Goal: Information Seeking & Learning: Learn about a topic

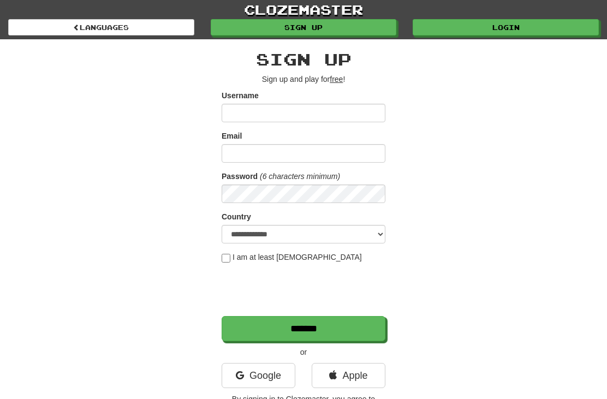
click at [505, 27] on link "Login" at bounding box center [505, 27] width 186 height 16
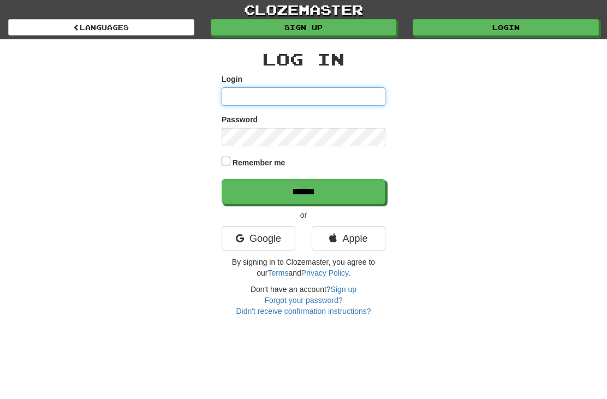
type input "**********"
click at [303, 190] on input "******" at bounding box center [303, 191] width 164 height 25
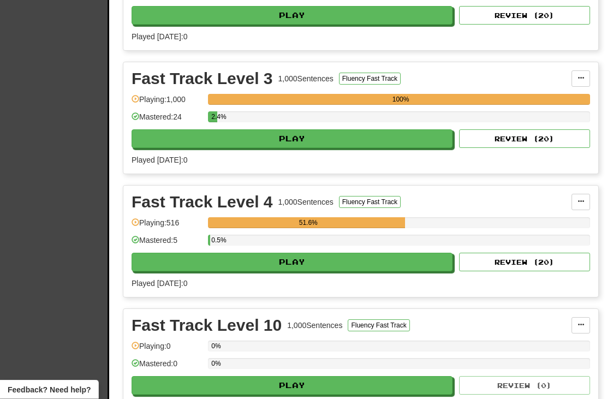
click at [406, 270] on button "Play" at bounding box center [291, 262] width 321 height 19
select select "**"
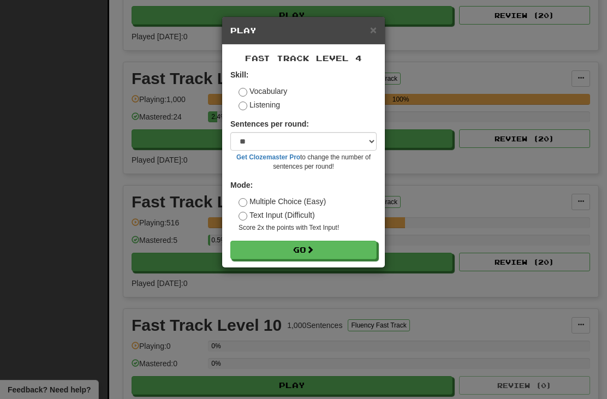
click at [342, 250] on button "Go" at bounding box center [303, 250] width 146 height 19
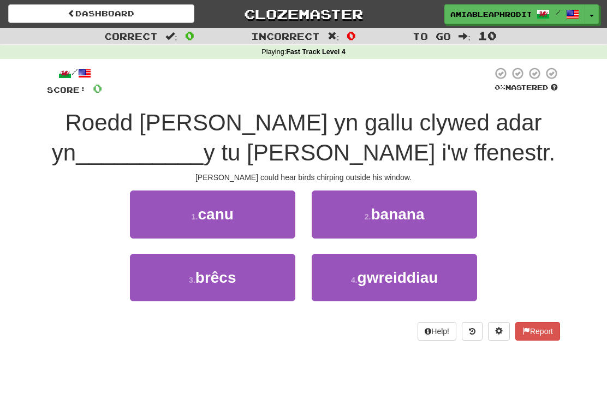
click at [263, 207] on button "1 . canu" at bounding box center [212, 213] width 165 height 47
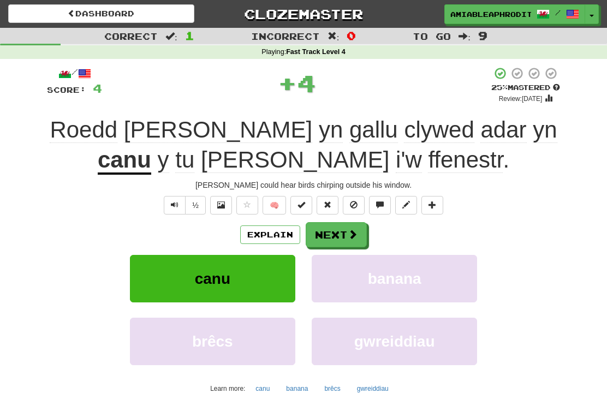
click at [358, 233] on button "Next" at bounding box center [336, 234] width 61 height 25
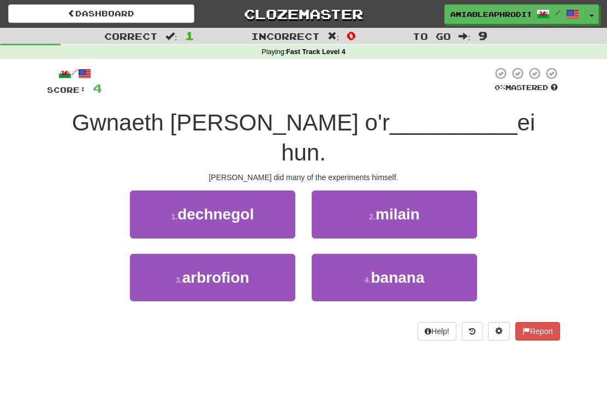
click at [278, 199] on button "1 . dechnegol" at bounding box center [212, 213] width 165 height 47
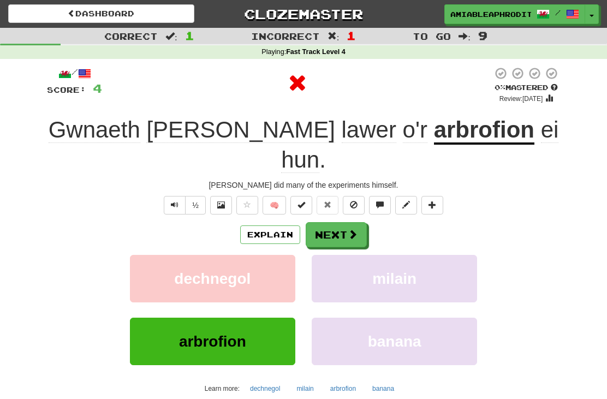
click at [356, 229] on span at bounding box center [353, 234] width 10 height 10
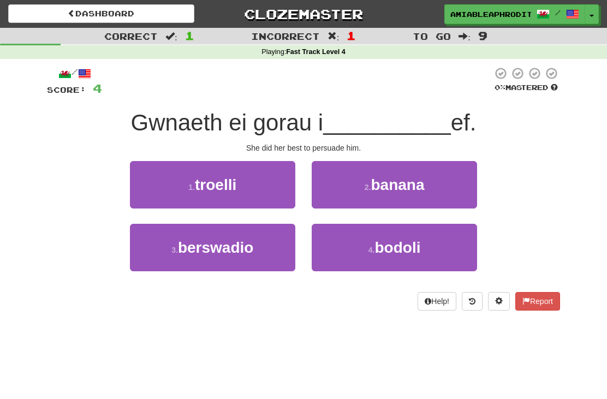
click at [261, 248] on button "3 . berswadio" at bounding box center [212, 247] width 165 height 47
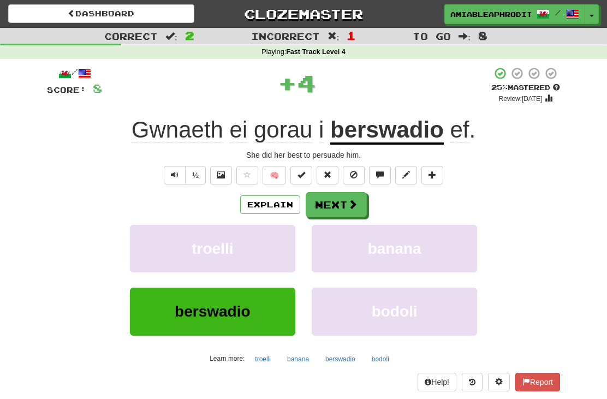
click at [352, 208] on span at bounding box center [353, 204] width 10 height 10
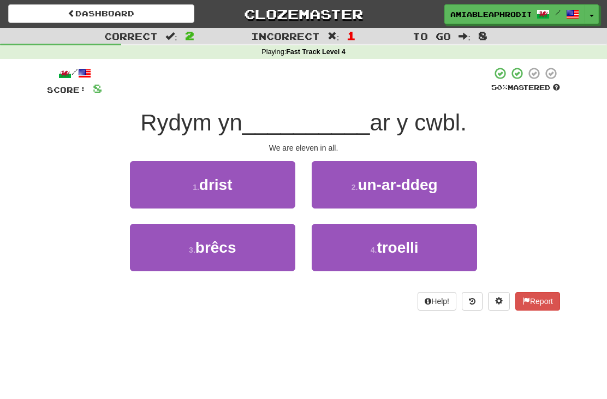
click at [452, 183] on button "2 . un-ar-ddeg" at bounding box center [394, 184] width 165 height 47
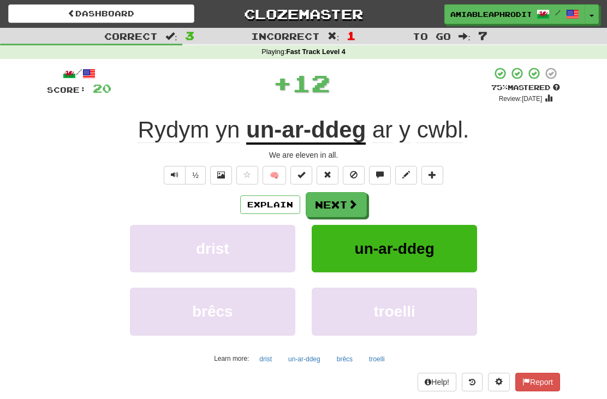
click at [329, 209] on button "Next" at bounding box center [336, 204] width 61 height 25
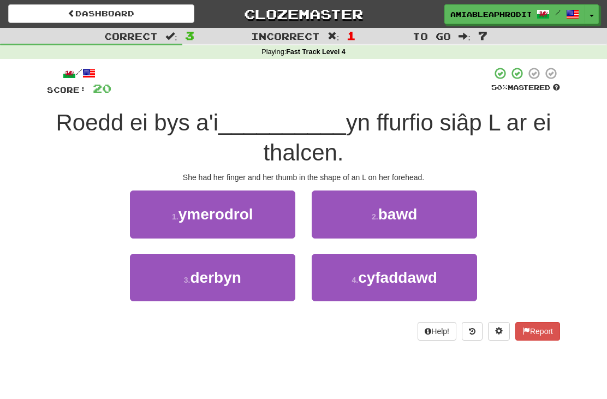
click at [267, 268] on button "3 . derbyn" at bounding box center [212, 277] width 165 height 47
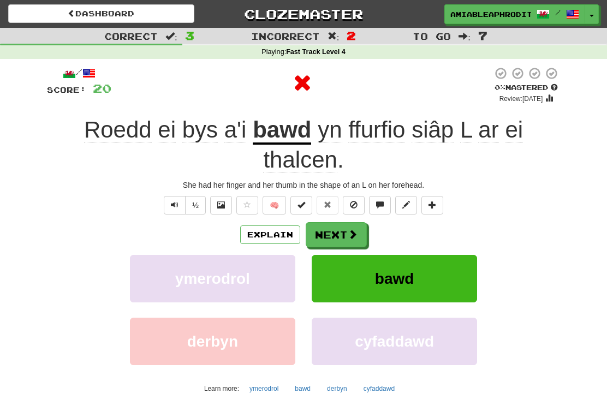
click at [344, 223] on button "Next" at bounding box center [336, 234] width 61 height 25
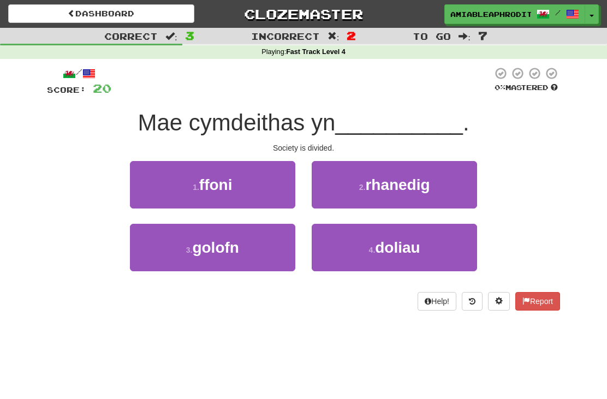
click at [444, 194] on button "2 . rhanedig" at bounding box center [394, 184] width 165 height 47
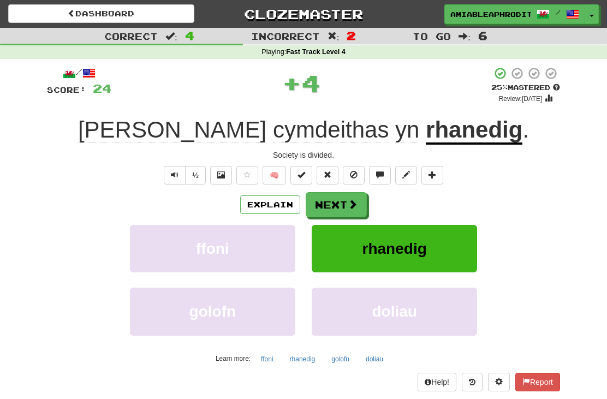
click at [344, 208] on button "Next" at bounding box center [336, 204] width 61 height 25
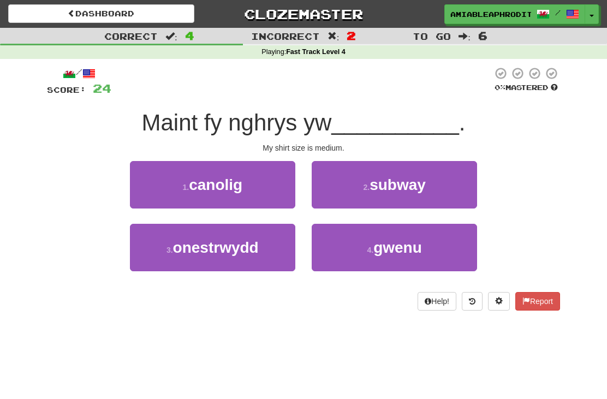
click at [436, 257] on button "4 . gwenu" at bounding box center [394, 247] width 165 height 47
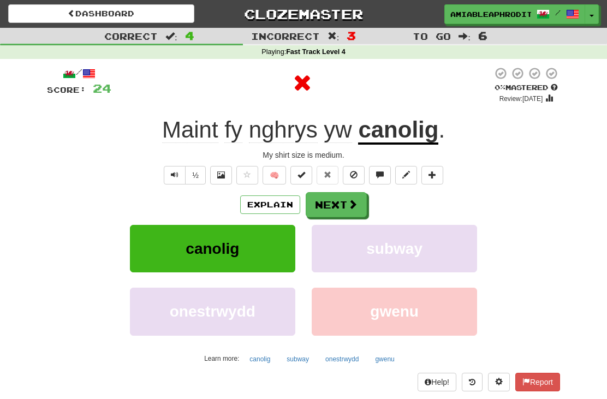
click at [348, 206] on span at bounding box center [353, 204] width 10 height 10
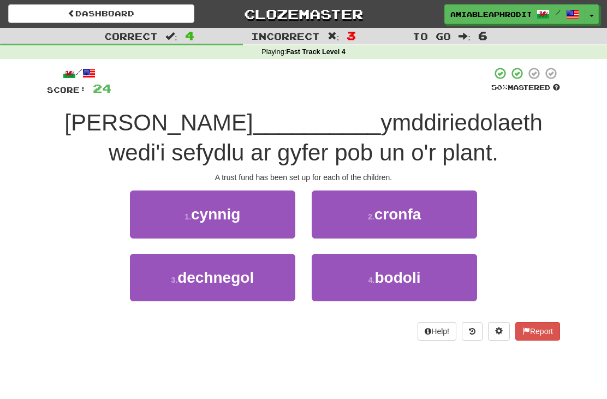
click at [455, 216] on button "2 . cronfa" at bounding box center [394, 213] width 165 height 47
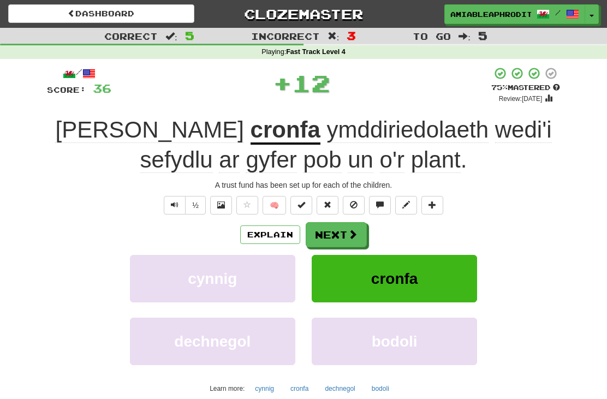
click at [350, 242] on button "Next" at bounding box center [336, 234] width 61 height 25
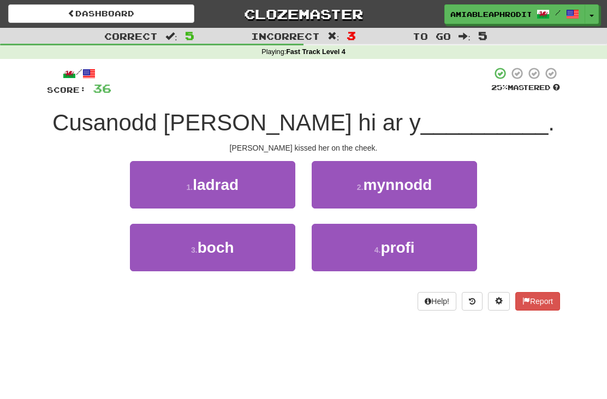
click at [278, 259] on button "3 . boch" at bounding box center [212, 247] width 165 height 47
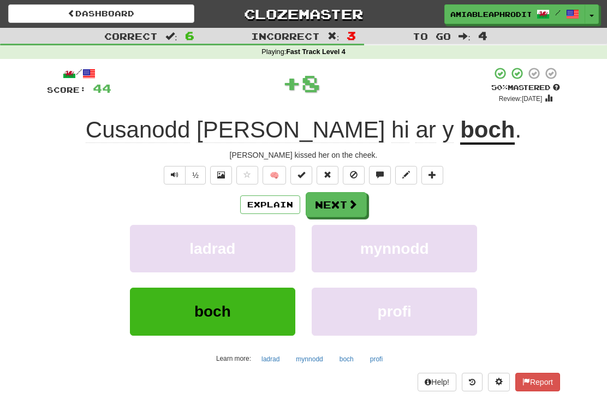
click at [348, 209] on button "Next" at bounding box center [336, 204] width 61 height 25
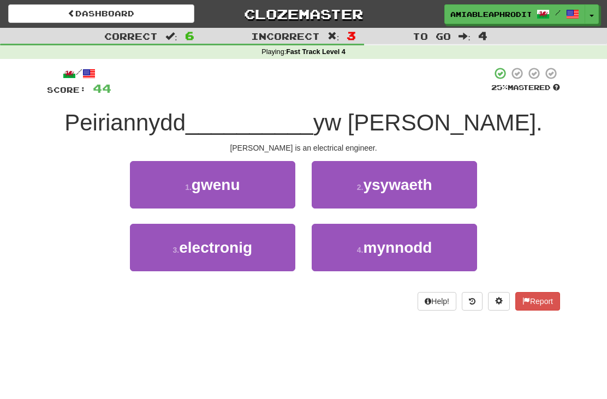
click at [260, 255] on button "3 . electronig" at bounding box center [212, 247] width 165 height 47
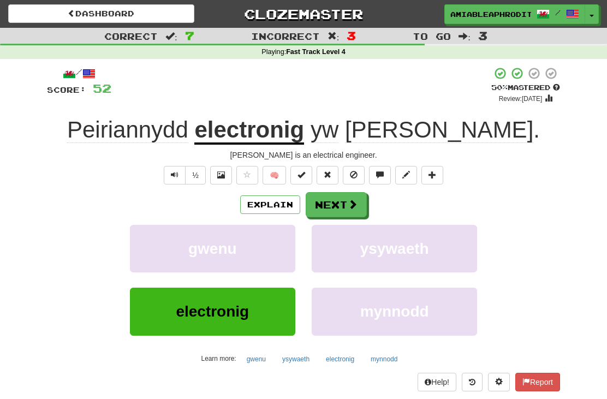
click at [355, 208] on span at bounding box center [353, 204] width 10 height 10
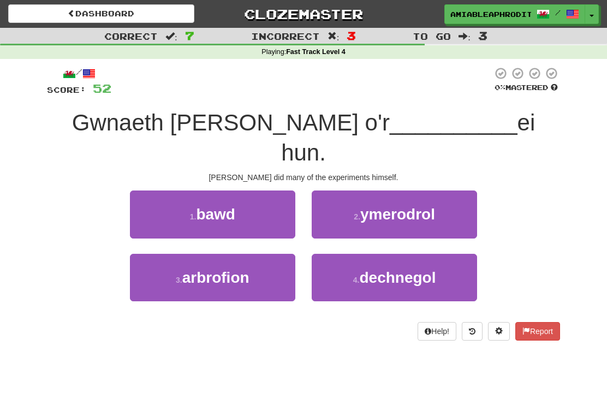
click at [273, 254] on button "3 . arbrofion" at bounding box center [212, 277] width 165 height 47
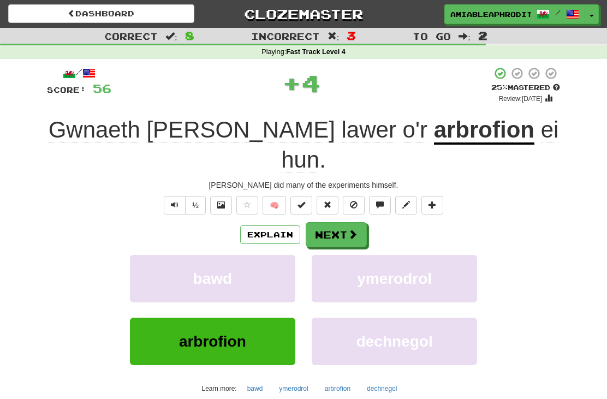
click at [351, 229] on span at bounding box center [353, 234] width 10 height 10
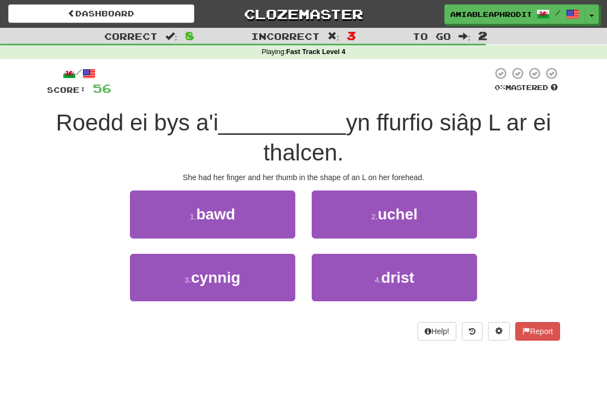
click at [276, 294] on button "3 . cynnig" at bounding box center [212, 277] width 165 height 47
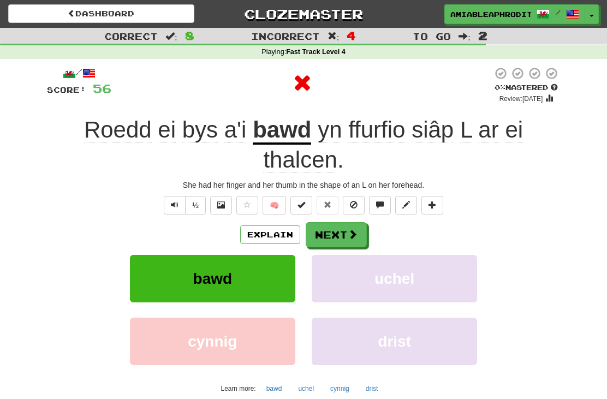
click at [361, 224] on button "Next" at bounding box center [336, 234] width 61 height 25
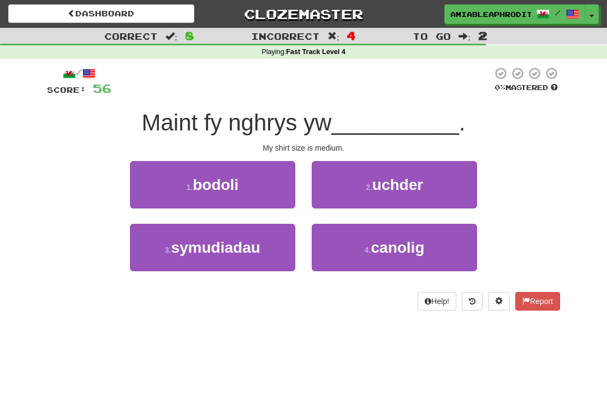
click at [434, 188] on button "2 . uchder" at bounding box center [394, 184] width 165 height 47
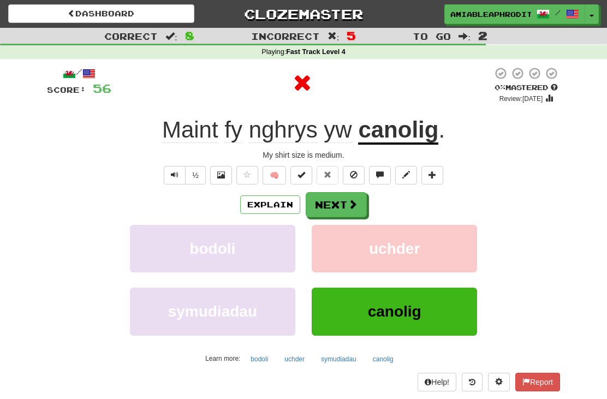
click at [345, 203] on button "Next" at bounding box center [336, 204] width 61 height 25
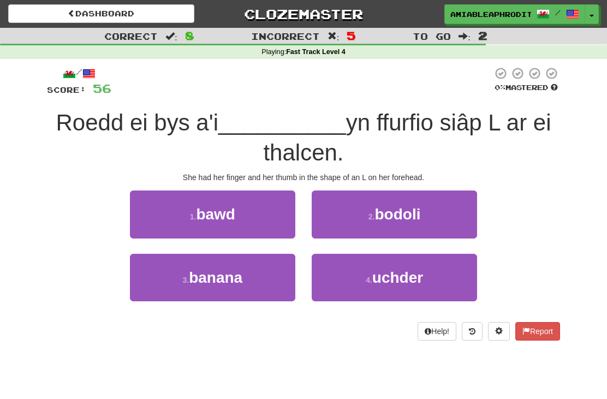
click at [265, 213] on button "1 . bawd" at bounding box center [212, 213] width 165 height 47
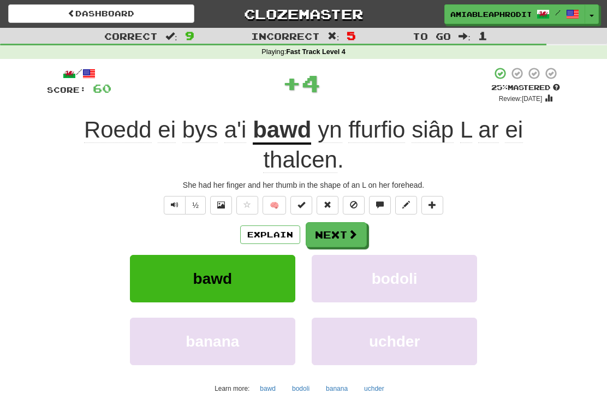
click at [349, 239] on button "Next" at bounding box center [336, 234] width 61 height 25
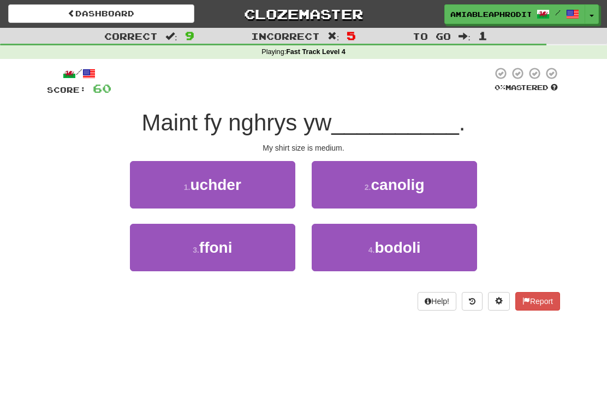
click at [266, 193] on button "1 . uchder" at bounding box center [212, 184] width 165 height 47
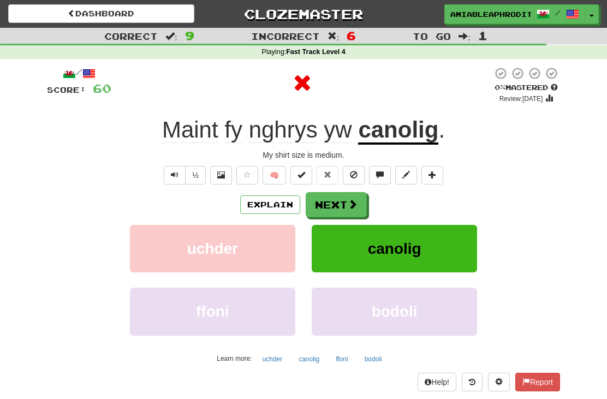
click at [355, 207] on span at bounding box center [353, 204] width 10 height 10
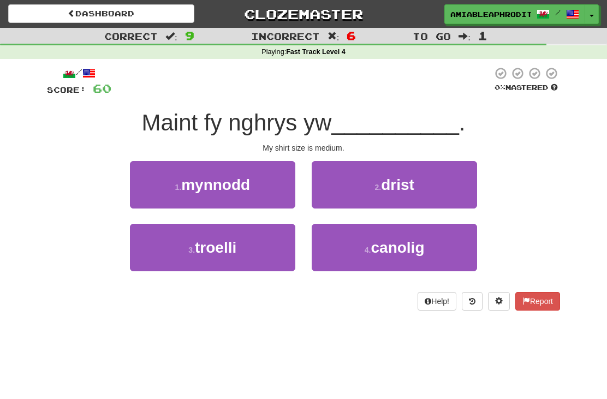
click at [387, 250] on span "canolig" at bounding box center [396, 247] width 53 height 17
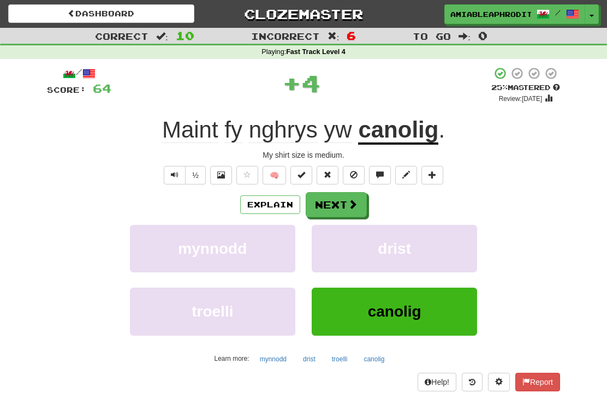
click at [337, 203] on button "Next" at bounding box center [336, 204] width 61 height 25
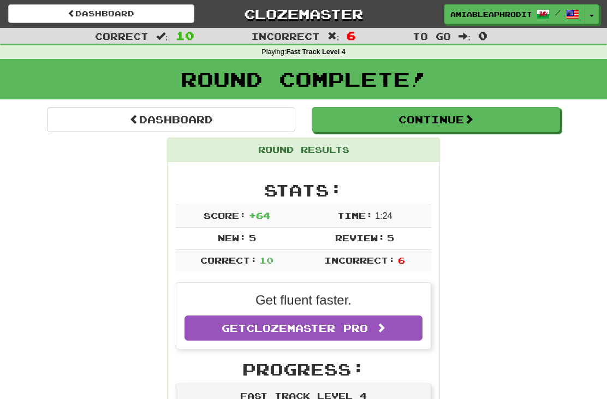
click at [175, 121] on link "Dashboard" at bounding box center [171, 119] width 248 height 25
